Goal: Task Accomplishment & Management: Manage account settings

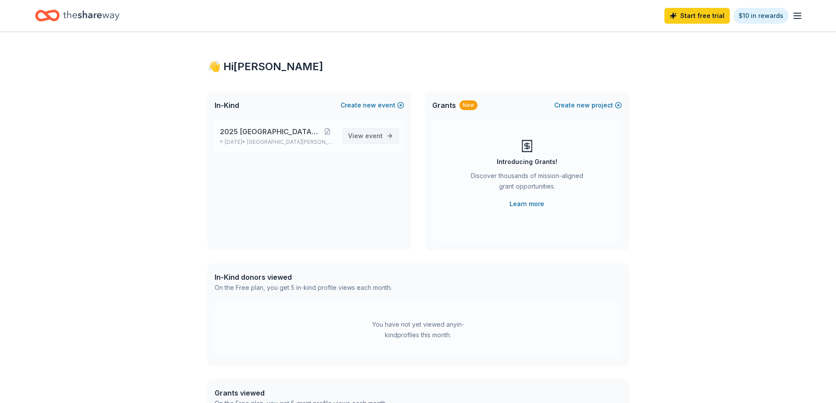
click at [379, 135] on span "event" at bounding box center [374, 135] width 18 height 7
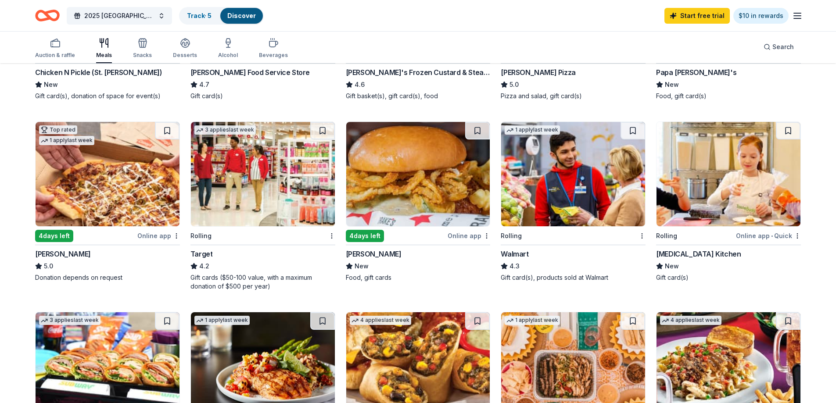
scroll to position [219, 0]
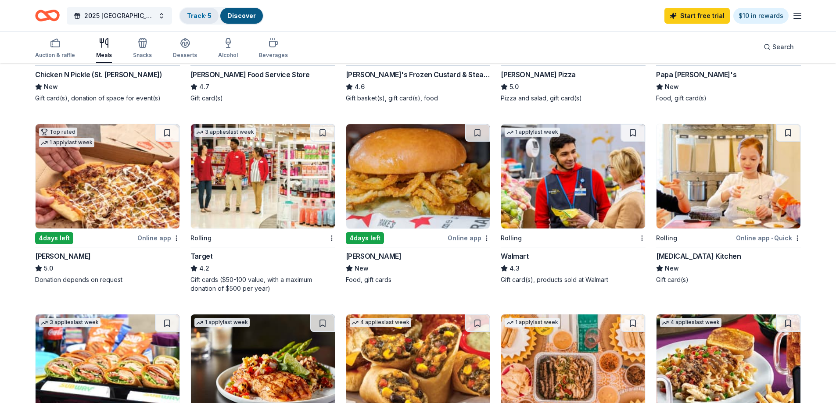
click at [203, 16] on link "Track · 5" at bounding box center [199, 15] width 25 height 7
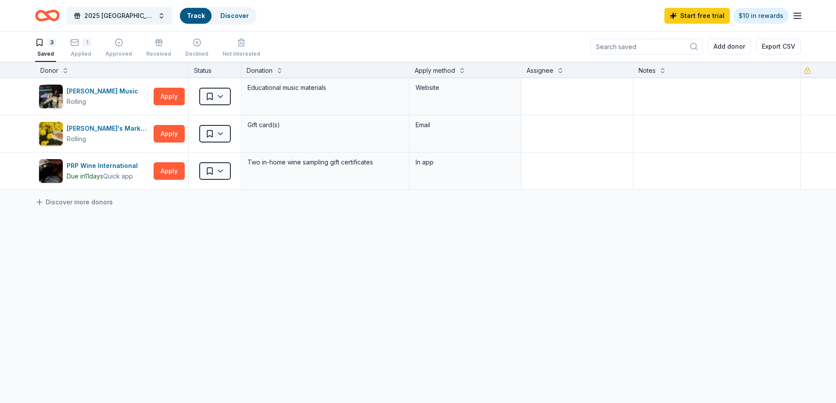
scroll to position [0, 0]
click at [79, 47] on div "1 Applied" at bounding box center [80, 47] width 21 height 19
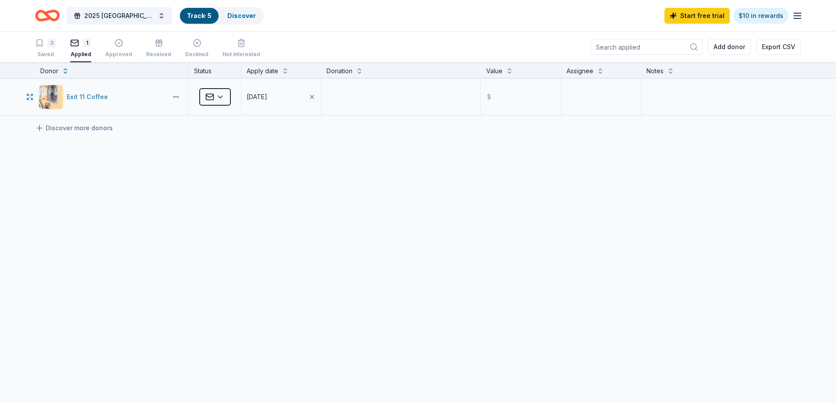
click at [79, 95] on div "Exit 11 Coffee" at bounding box center [89, 97] width 45 height 11
click at [48, 50] on div "3 Saved" at bounding box center [45, 48] width 21 height 19
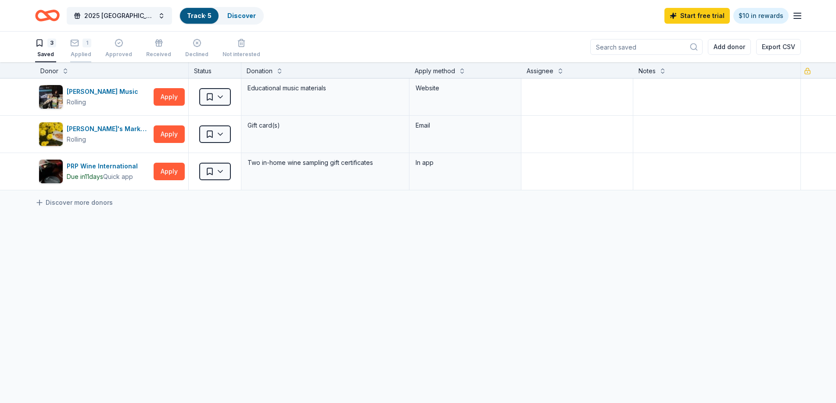
click at [79, 48] on div "1 Applied" at bounding box center [80, 48] width 21 height 19
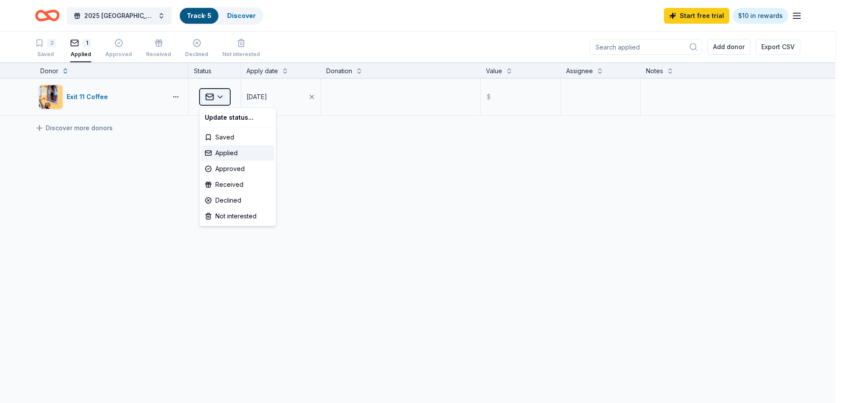
click at [215, 97] on html "2025 [GEOGRAPHIC_DATA] Gala Track · 5 Discover Start free trial $10 in rewards …" at bounding box center [421, 201] width 842 height 403
click at [216, 97] on html "2025 [GEOGRAPHIC_DATA] Gala Track · 5 Discover Start free trial $10 in rewards …" at bounding box center [421, 201] width 842 height 403
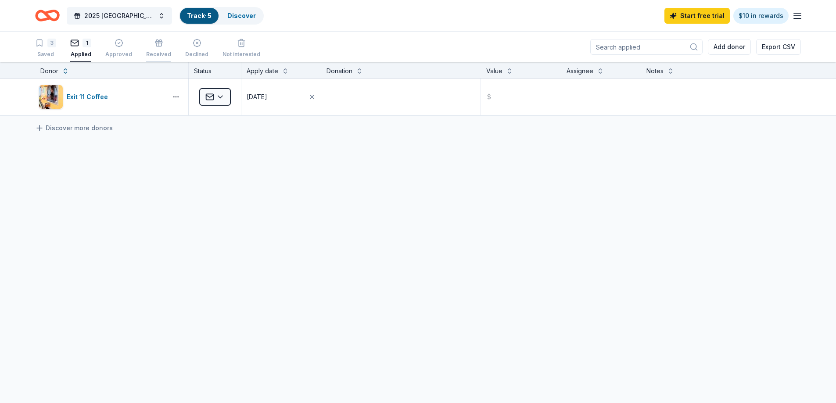
click at [152, 52] on div "Received" at bounding box center [158, 54] width 25 height 7
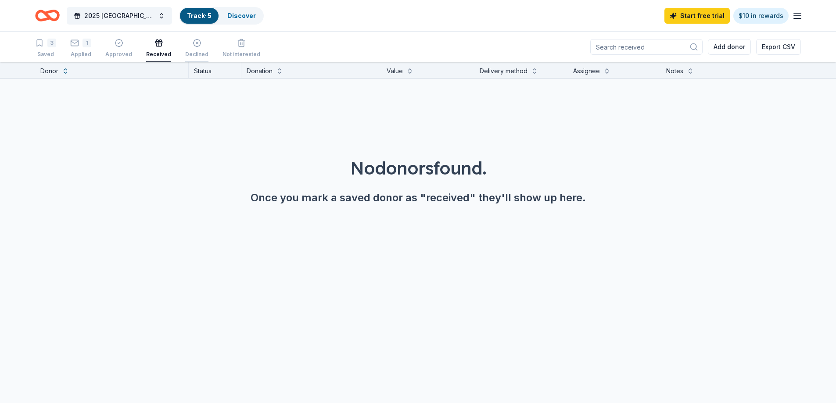
click at [195, 53] on div "Declined" at bounding box center [196, 54] width 23 height 7
